Goal: Task Accomplishment & Management: Use online tool/utility

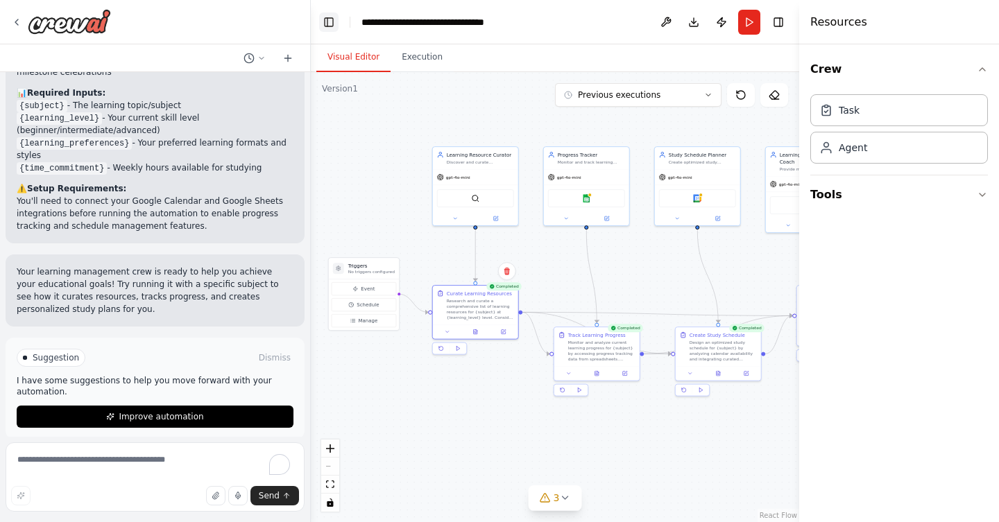
click at [329, 30] on button "Toggle Left Sidebar" at bounding box center [328, 21] width 19 height 19
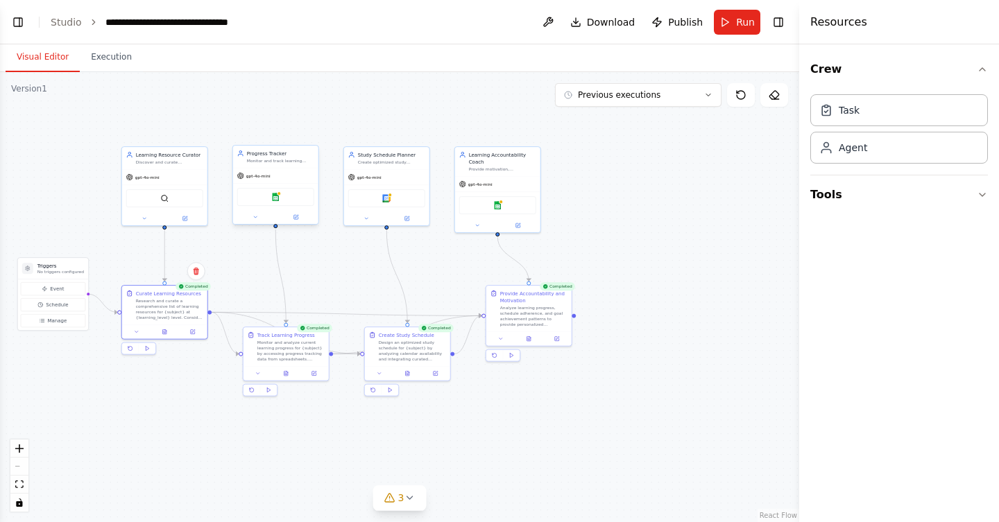
click at [302, 184] on div "Google sheets" at bounding box center [275, 197] width 85 height 27
click at [291, 202] on div "Google sheets" at bounding box center [275, 197] width 77 height 18
click at [297, 218] on icon at bounding box center [295, 217] width 4 height 4
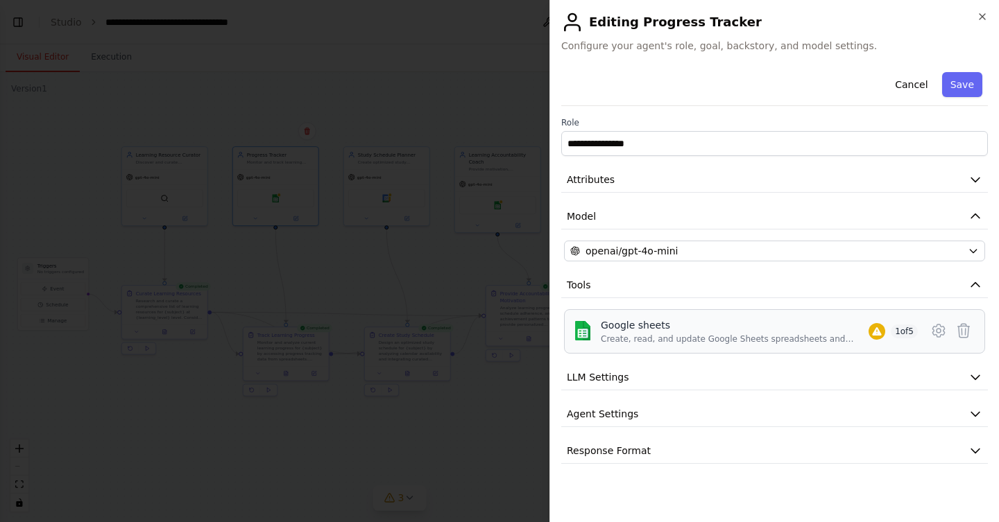
click at [725, 327] on div "Google sheets" at bounding box center [735, 325] width 268 height 14
click at [982, 14] on icon "button" at bounding box center [981, 16] width 11 height 11
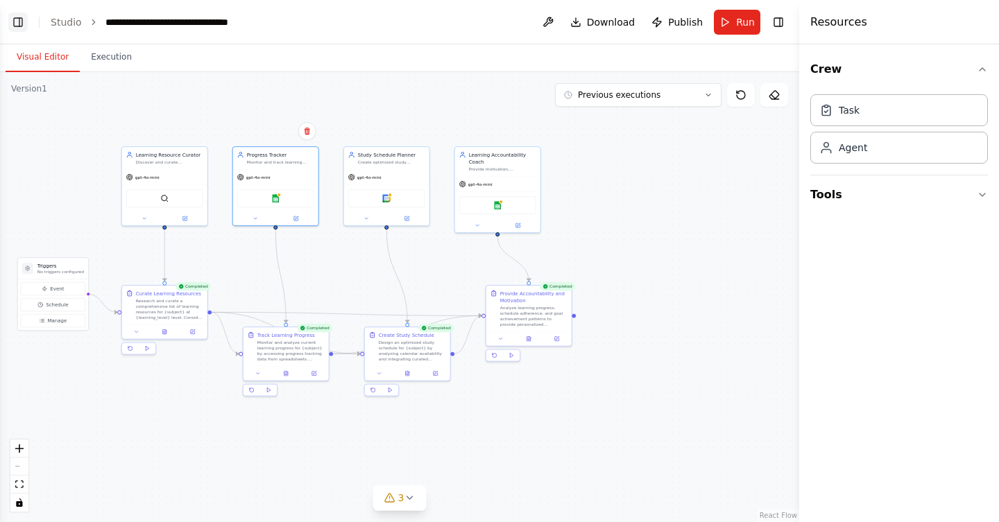
click at [21, 31] on button "Toggle Left Sidebar" at bounding box center [17, 21] width 19 height 19
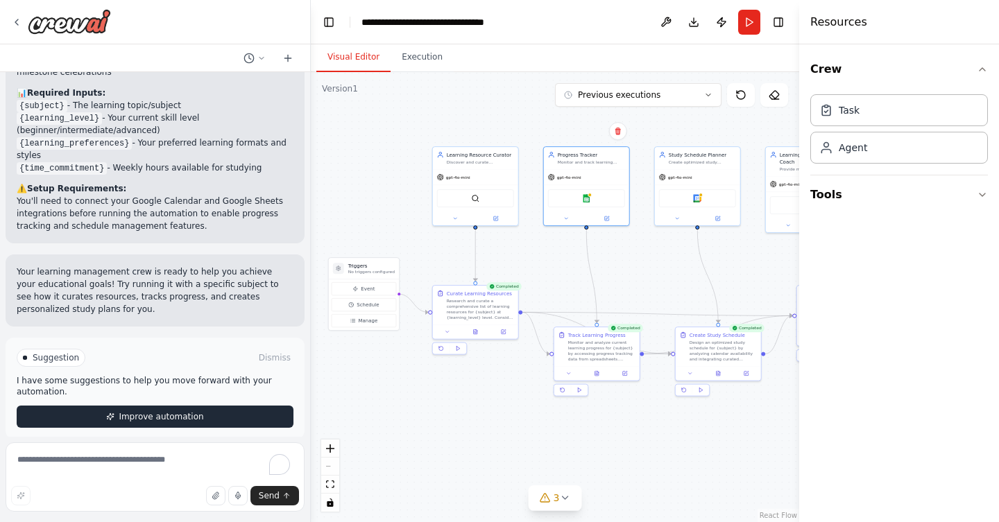
click at [234, 406] on button "Improve automation" at bounding box center [155, 417] width 277 height 22
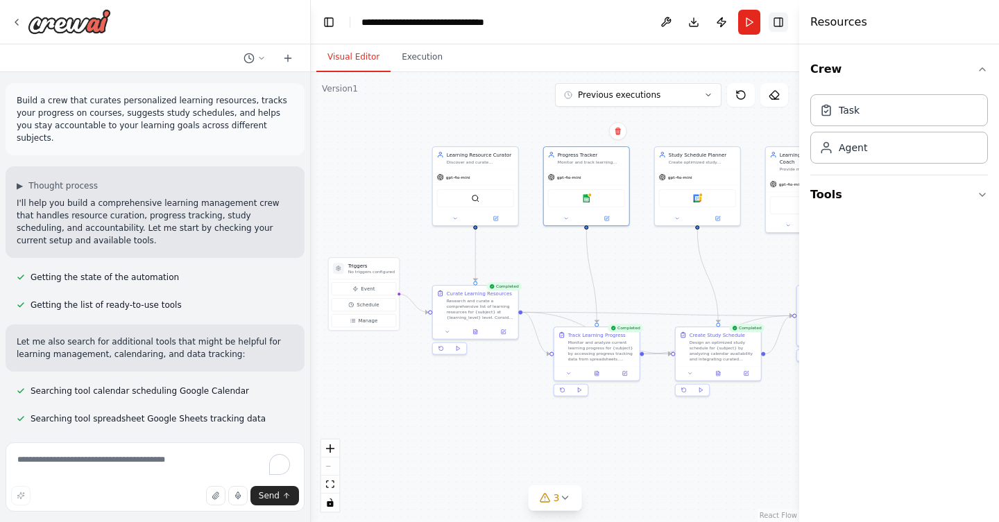
click at [784, 23] on button "Toggle Right Sidebar" at bounding box center [777, 21] width 19 height 19
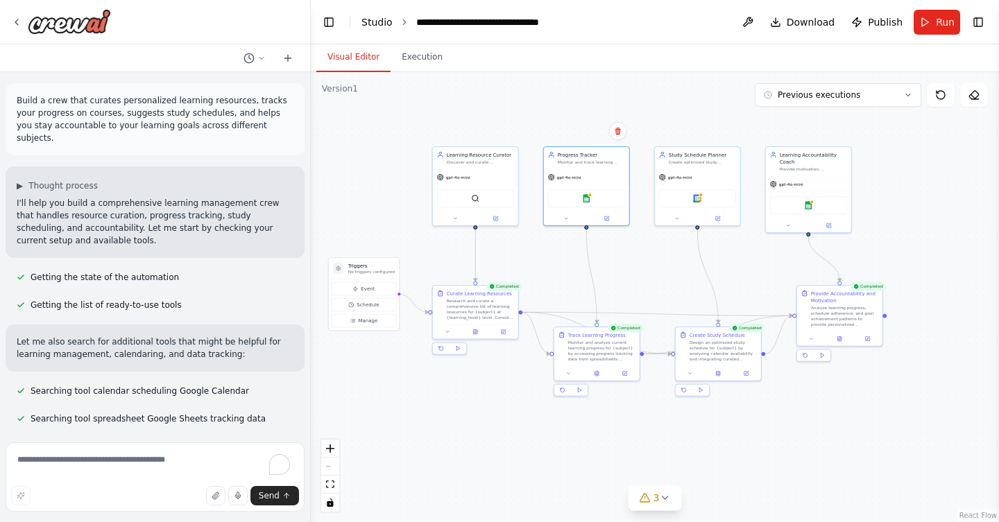
click at [384, 22] on link "Studio" at bounding box center [376, 22] width 31 height 11
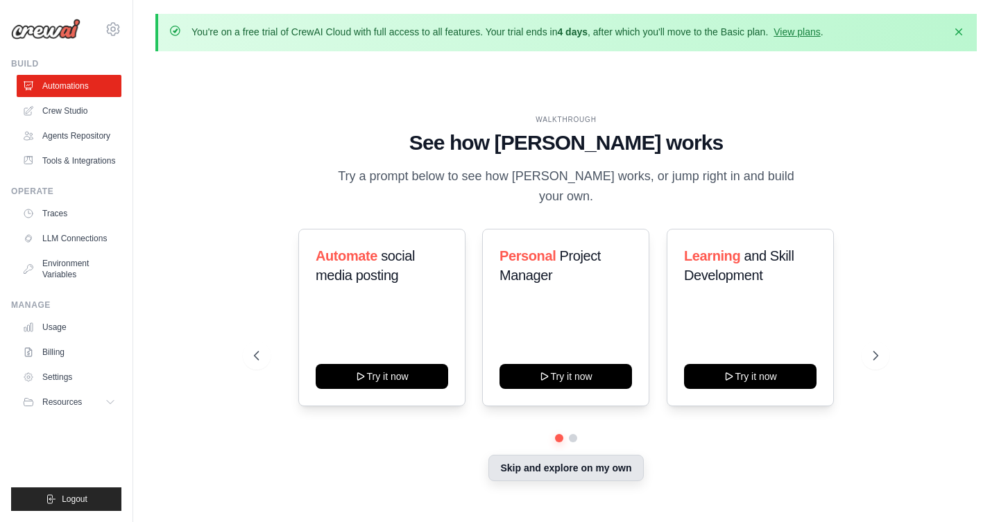
click at [587, 479] on button "Skip and explore on my own" at bounding box center [565, 468] width 155 height 26
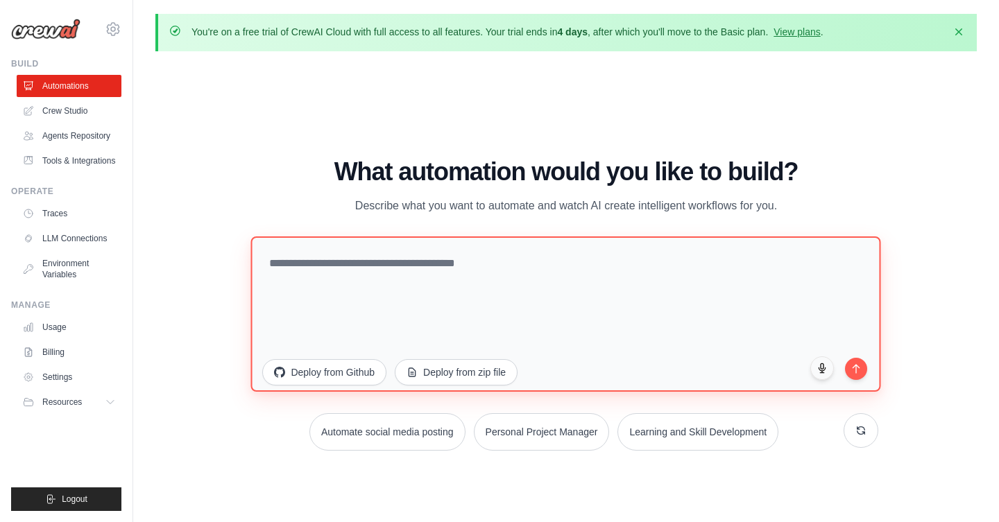
click at [517, 269] on textarea at bounding box center [566, 313] width 630 height 155
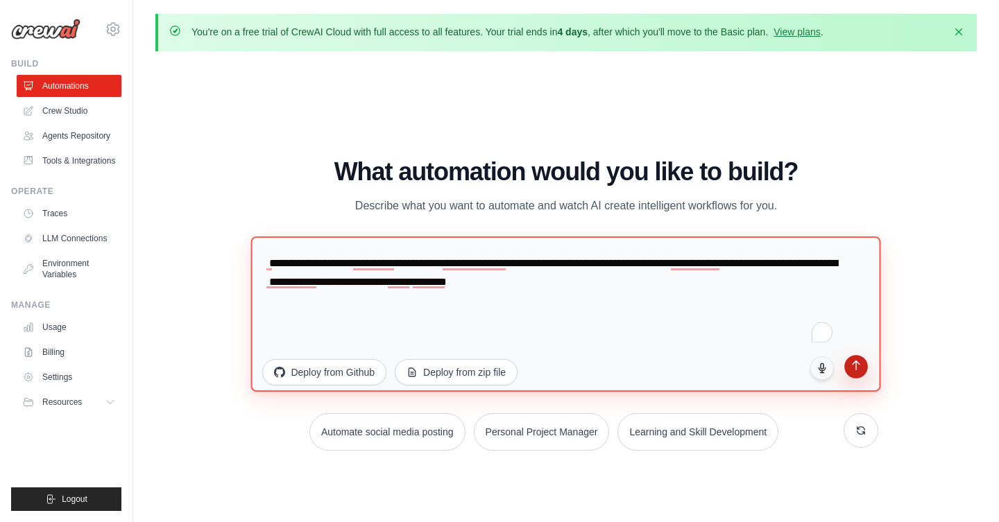
type textarea "**********"
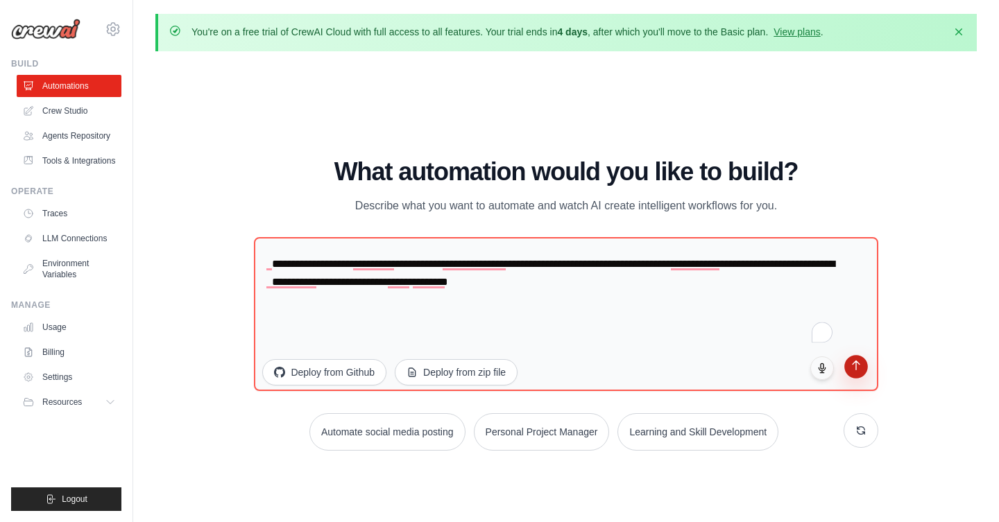
click at [862, 365] on button "submit" at bounding box center [856, 367] width 24 height 24
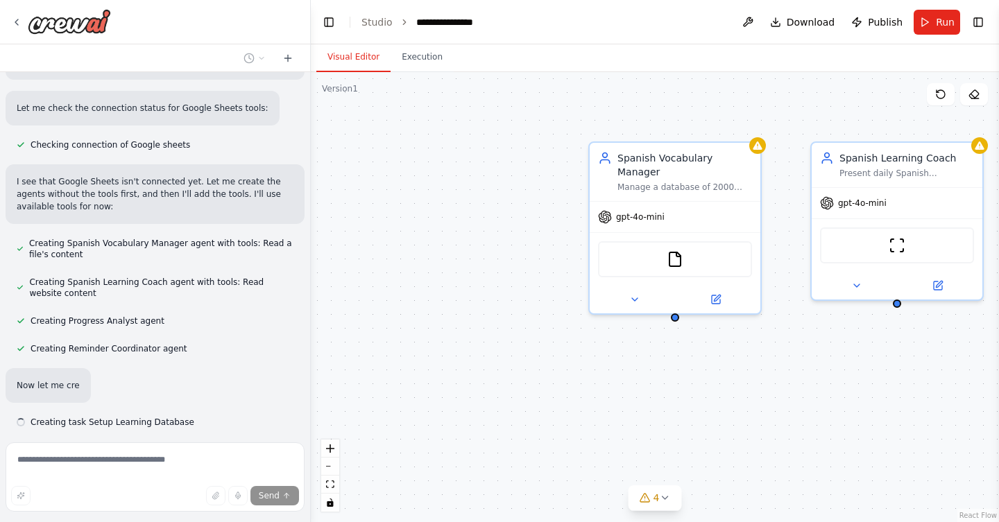
scroll to position [549, 0]
